Goal: Task Accomplishment & Management: Manage account settings

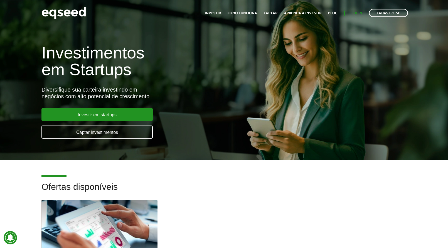
click at [358, 13] on link "Login" at bounding box center [356, 13] width 11 height 4
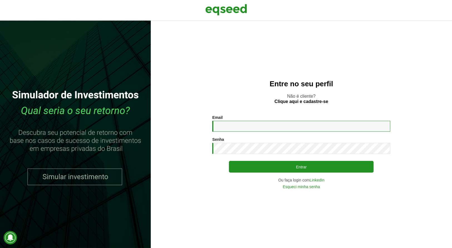
type input "**********"
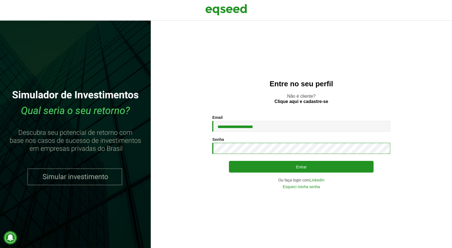
click at [301, 167] on button "Entrar" at bounding box center [301, 167] width 145 height 12
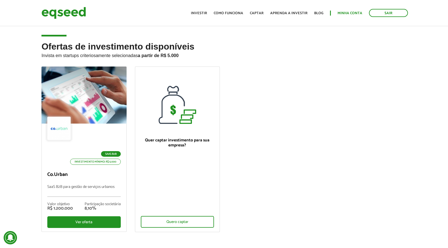
click at [348, 11] on link "Minha conta" at bounding box center [349, 13] width 25 height 4
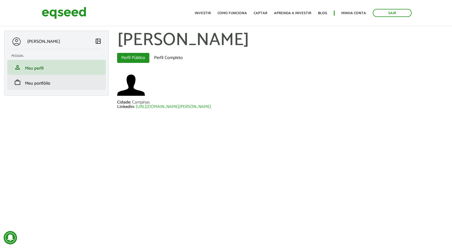
click at [69, 86] on li "work Meu portfólio" at bounding box center [56, 82] width 98 height 15
click at [27, 87] on span "Meu portfólio" at bounding box center [37, 84] width 25 height 8
